Goal: Task Accomplishment & Management: Manage account settings

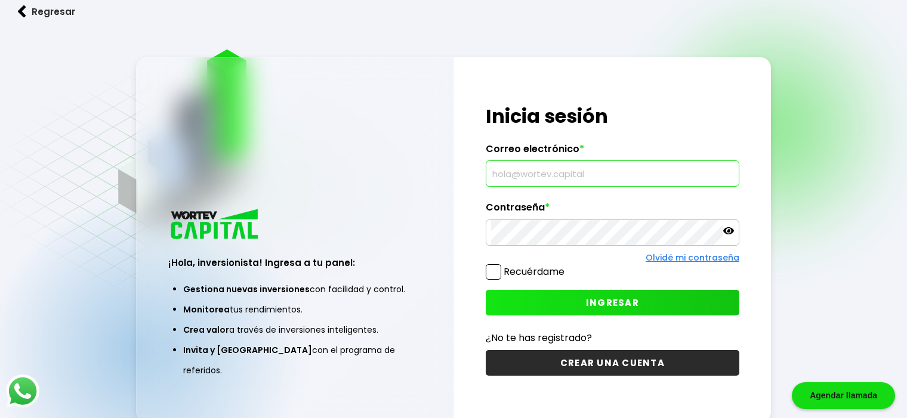
click at [549, 171] on input "text" at bounding box center [612, 173] width 243 height 25
click at [555, 169] on input "text" at bounding box center [612, 173] width 243 height 25
type input "[EMAIL_ADDRESS][DOMAIN_NAME]"
click at [616, 307] on span "INGRESAR" at bounding box center [612, 303] width 53 height 13
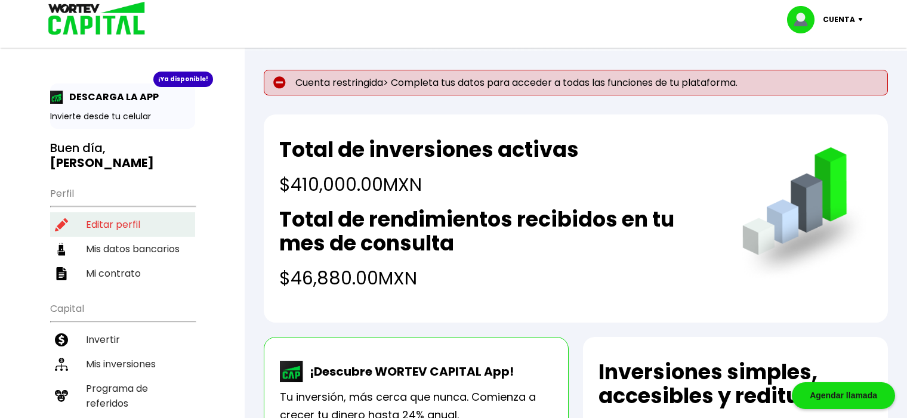
click at [127, 212] on li "Editar perfil" at bounding box center [122, 224] width 145 height 24
select select "Hombre"
select select "Licenciatura"
select select "MX"
select select "Banamex"
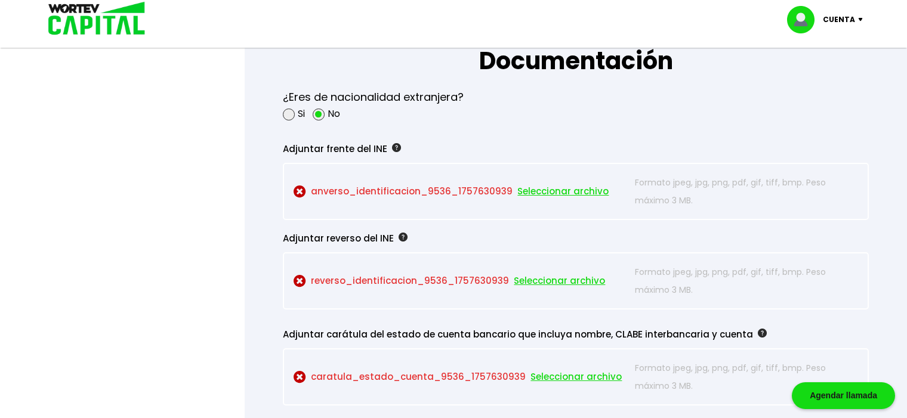
scroll to position [1015, 0]
click at [560, 193] on span "Seleccionar archivo" at bounding box center [562, 191] width 91 height 18
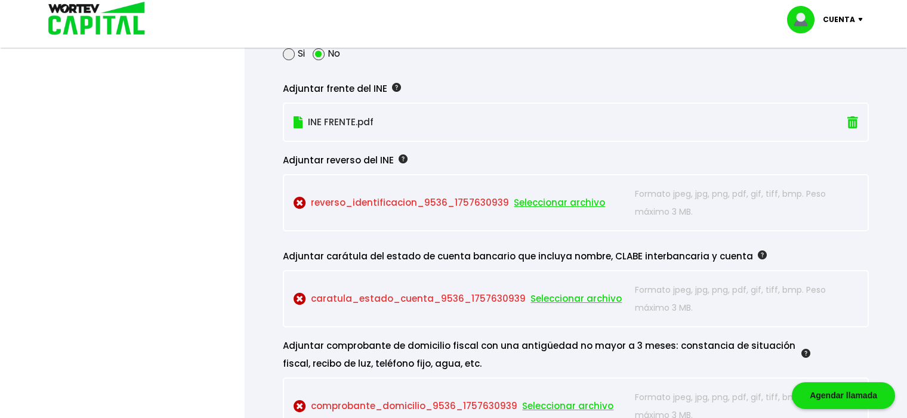
scroll to position [1134, 0]
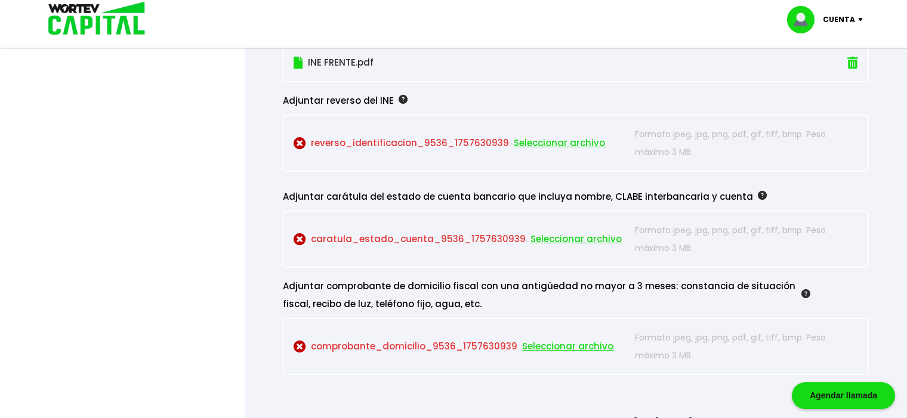
click at [572, 145] on span "Seleccionar archivo" at bounding box center [559, 143] width 91 height 18
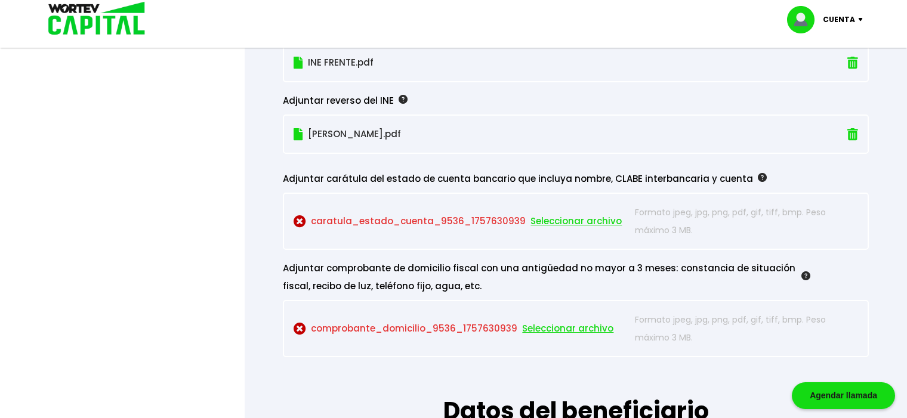
scroll to position [1194, 0]
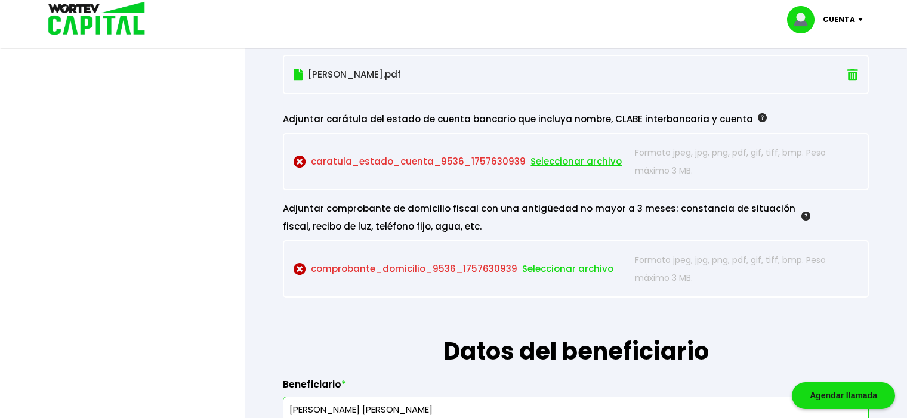
click at [581, 161] on span "Seleccionar archivo" at bounding box center [576, 162] width 91 height 18
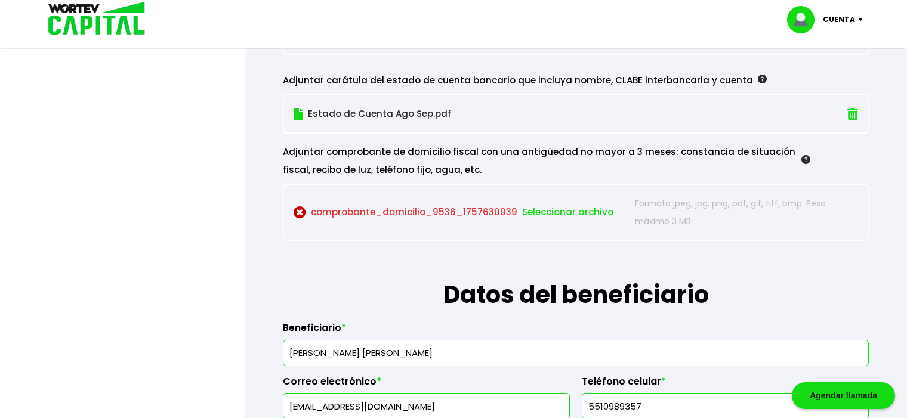
scroll to position [1253, 0]
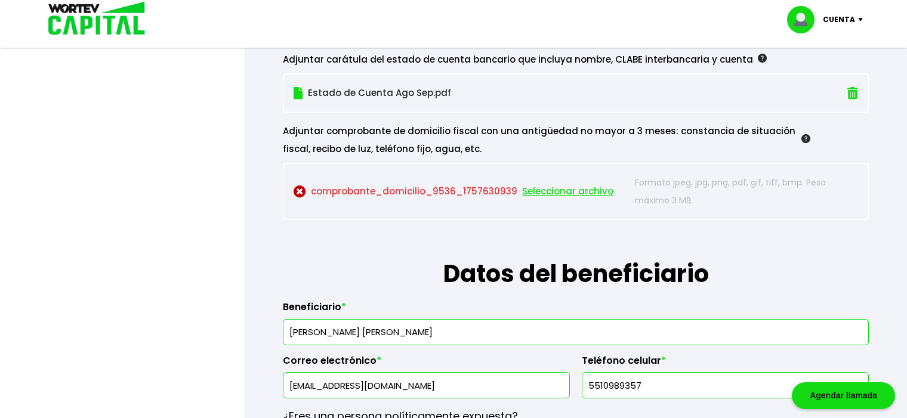
click at [562, 191] on span "Seleccionar archivo" at bounding box center [567, 192] width 91 height 18
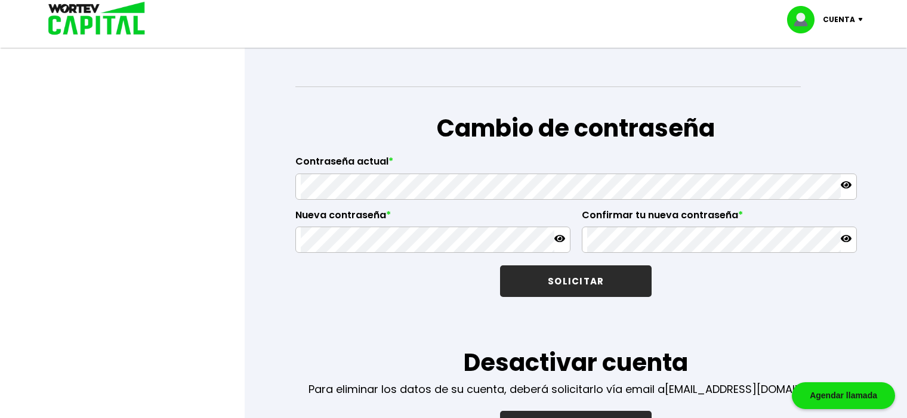
scroll to position [1910, 0]
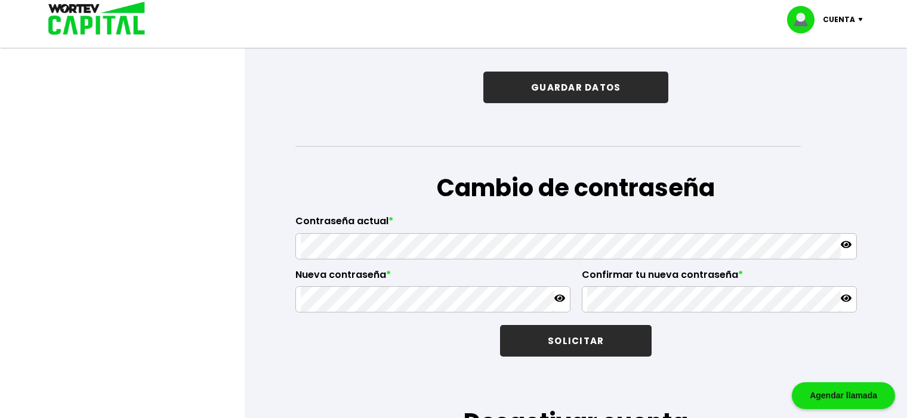
click at [591, 90] on button "GUARDAR DATOS" at bounding box center [575, 88] width 185 height 32
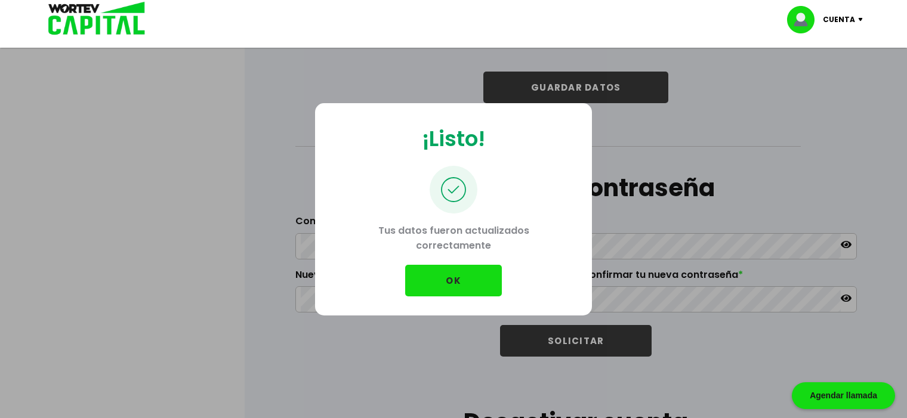
click at [444, 284] on button "OK" at bounding box center [453, 281] width 97 height 32
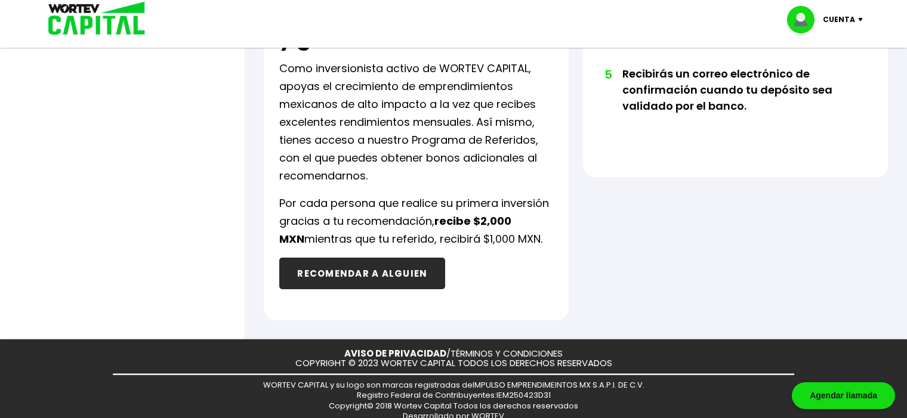
scroll to position [418, 0]
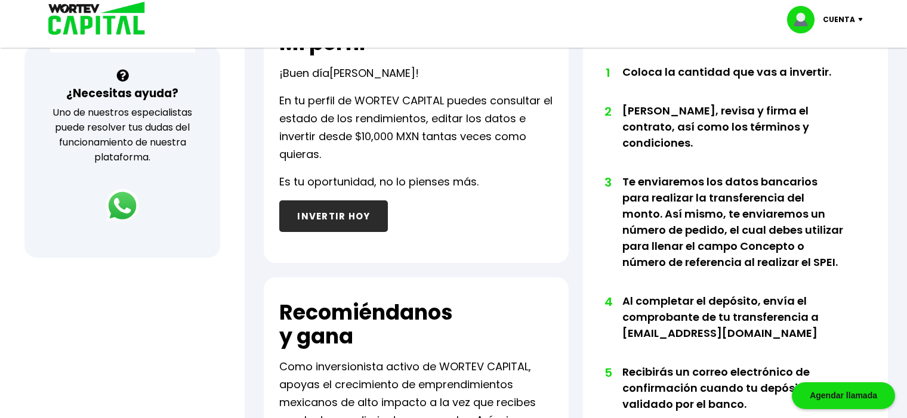
click at [858, 22] on div "Cuenta" at bounding box center [829, 19] width 84 height 27
click at [830, 80] on li "Cerrar sesión" at bounding box center [826, 79] width 95 height 24
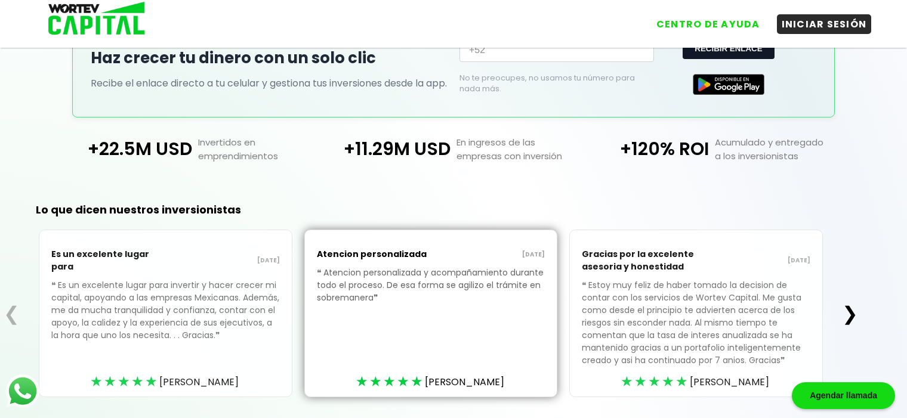
scroll to position [258, 0]
